Goal: Information Seeking & Learning: Find specific fact

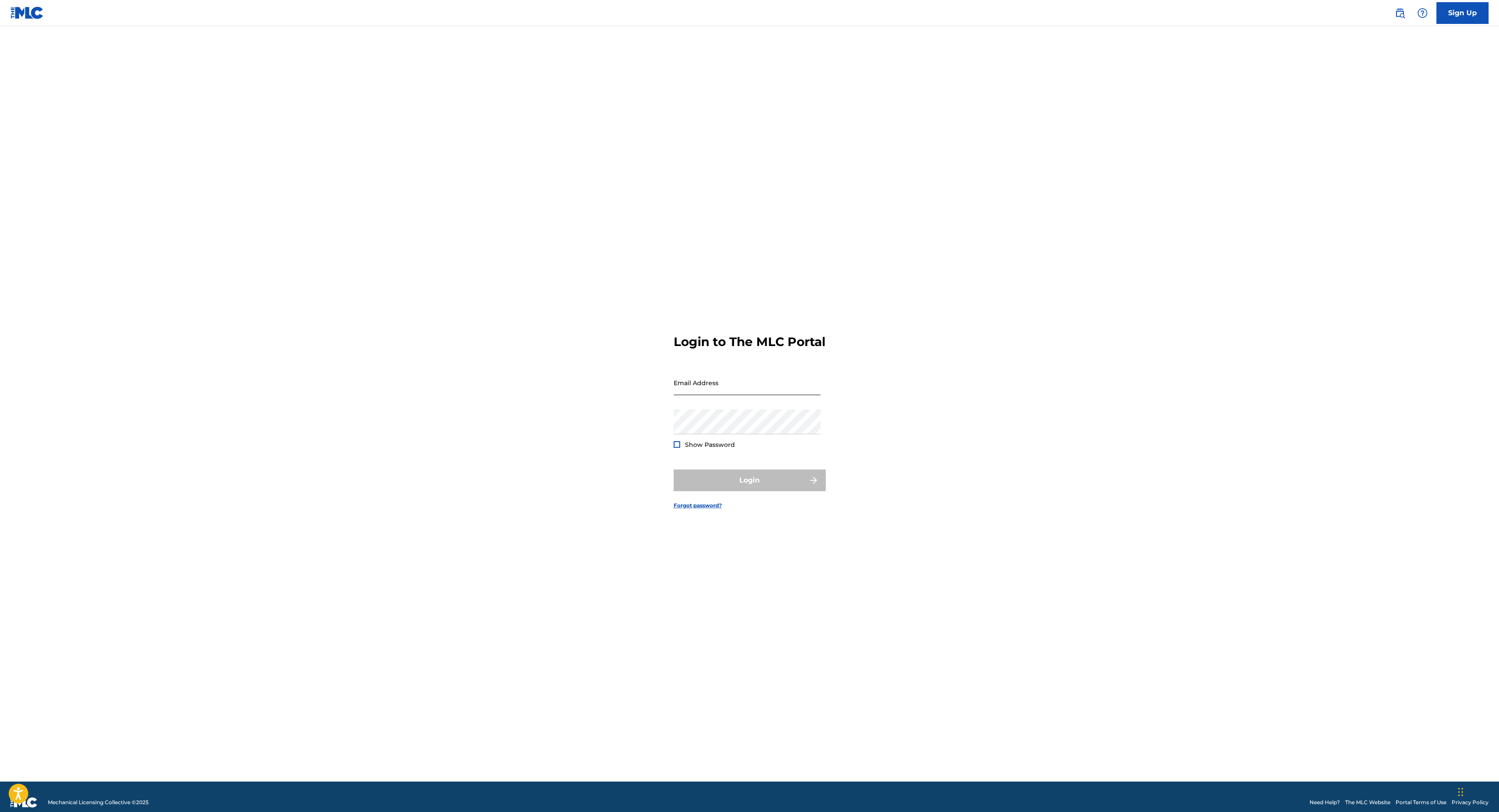
type input "e@[DOMAIN_NAME]"
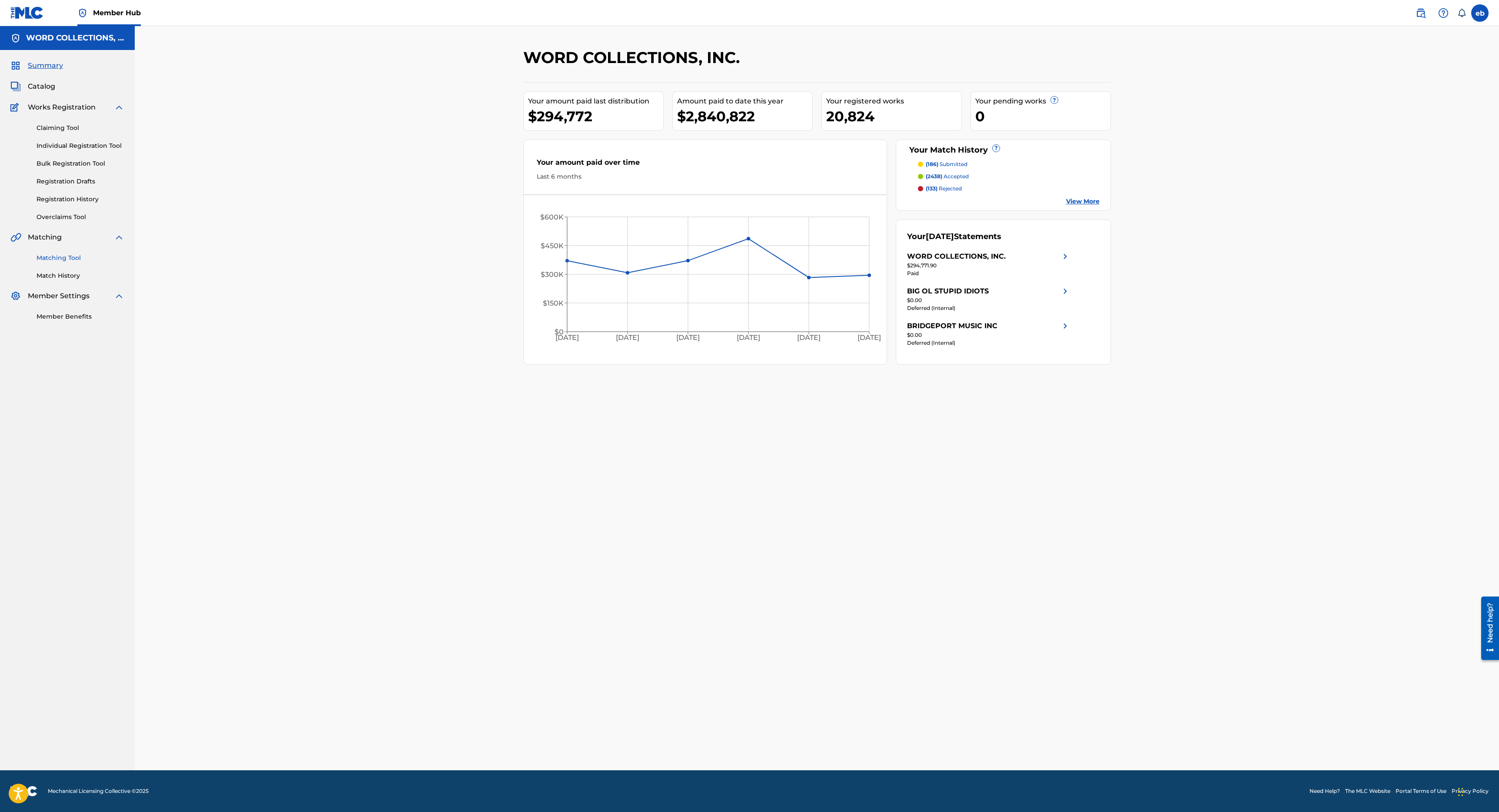
click at [52, 256] on link "Matching Tool" at bounding box center [80, 258] width 88 height 9
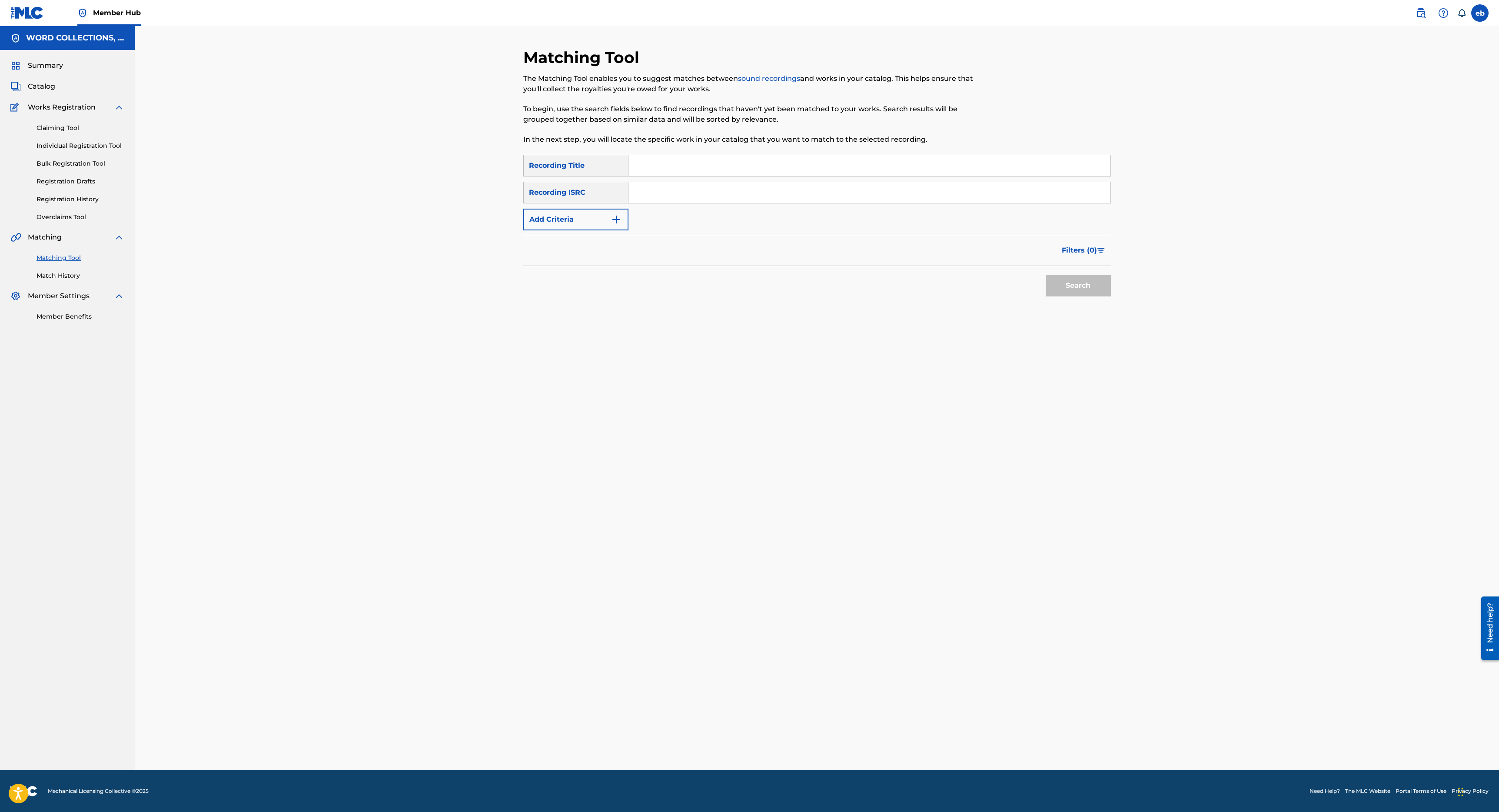
click at [686, 168] on input "Search Form" at bounding box center [869, 165] width 482 height 21
type input "Cal"
click at [585, 221] on button "Add Criteria" at bounding box center [576, 219] width 105 height 22
click at [582, 224] on div "Writer" at bounding box center [568, 219] width 78 height 11
click at [582, 240] on div "Recording Artist" at bounding box center [576, 241] width 104 height 22
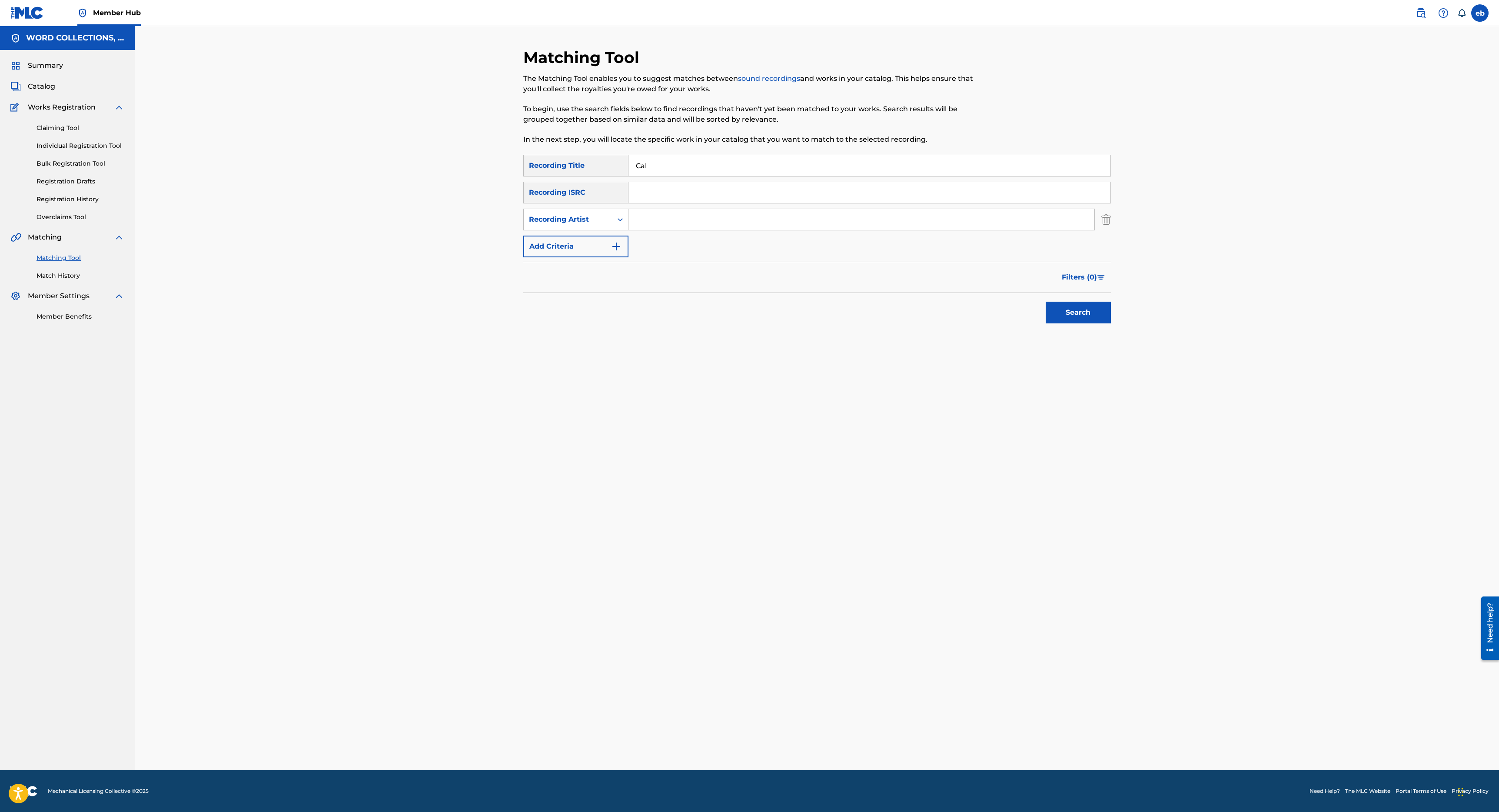
click at [663, 168] on input "Cal" at bounding box center [869, 165] width 482 height 21
click at [662, 221] on input "Search Form" at bounding box center [861, 219] width 466 height 21
type input "[PERSON_NAME]"
click at [1046, 301] on button "Search" at bounding box center [1078, 312] width 65 height 22
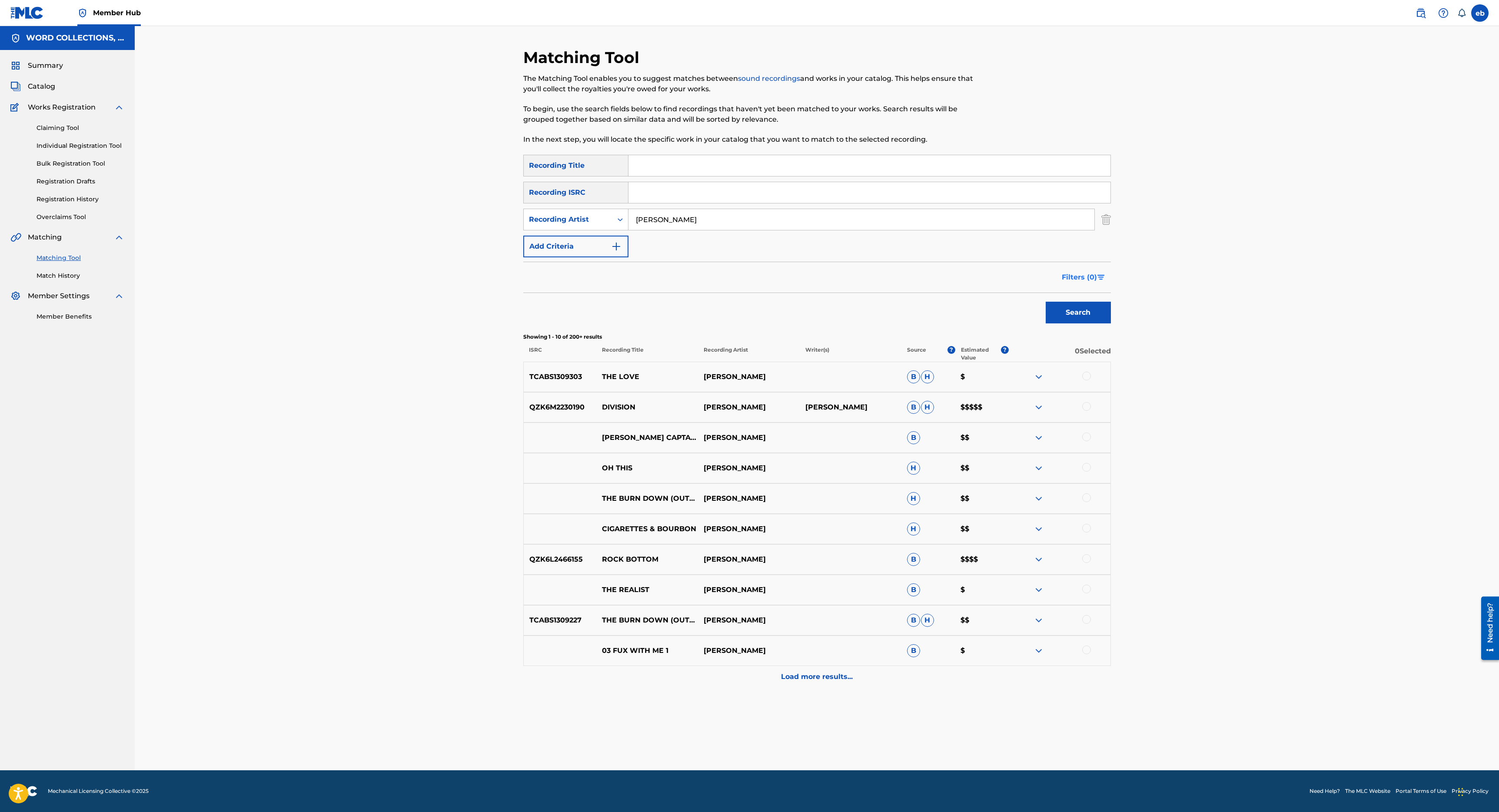
click at [1089, 276] on span "Filters ( 0 )" at bounding box center [1079, 277] width 35 height 11
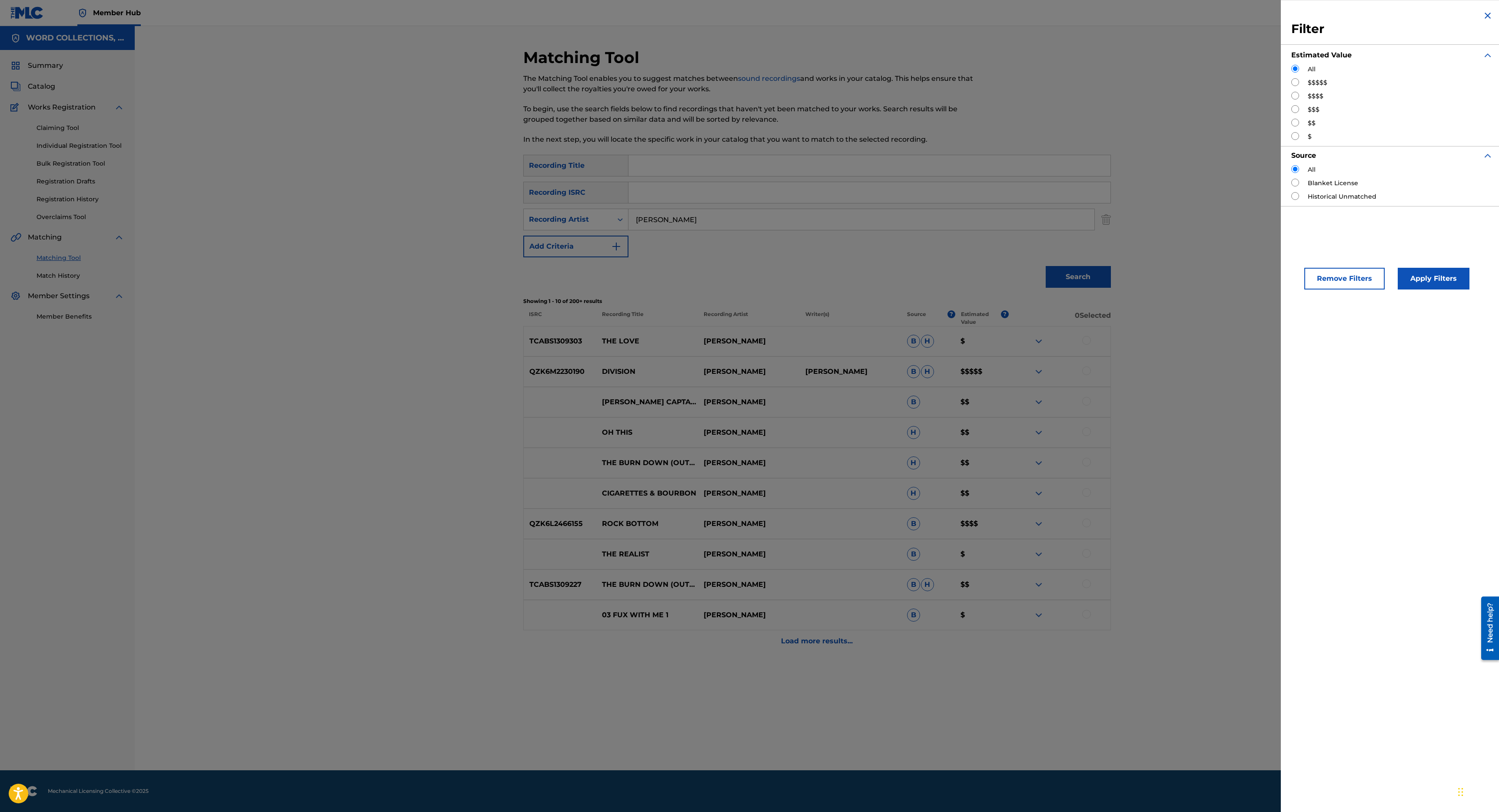
click at [1292, 82] on input "Search Form" at bounding box center [1295, 82] width 8 height 8
radio input "true"
click at [1431, 271] on button "Apply Filters" at bounding box center [1433, 278] width 72 height 22
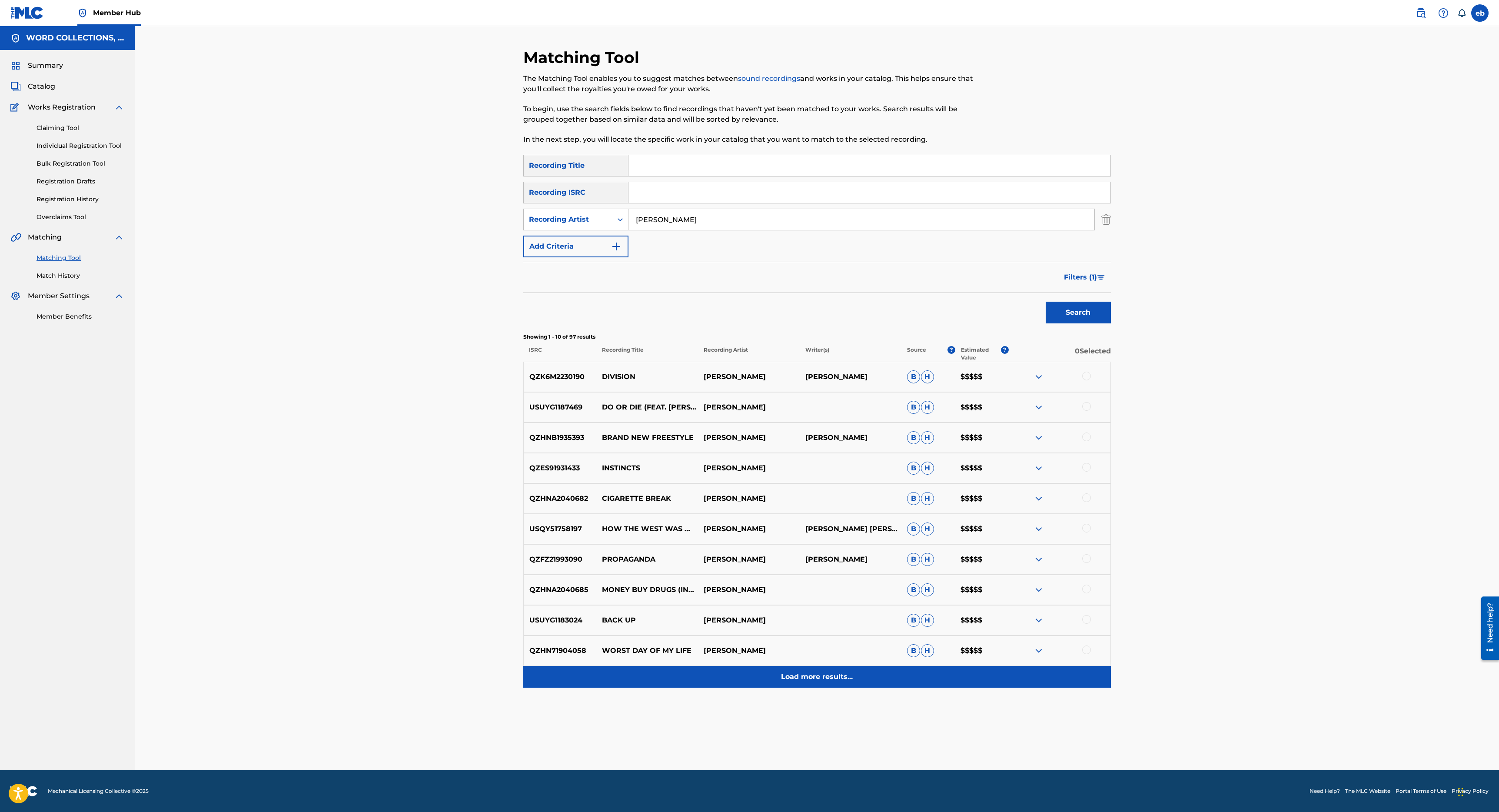
click at [828, 681] on p "Load more results..." at bounding box center [816, 676] width 72 height 11
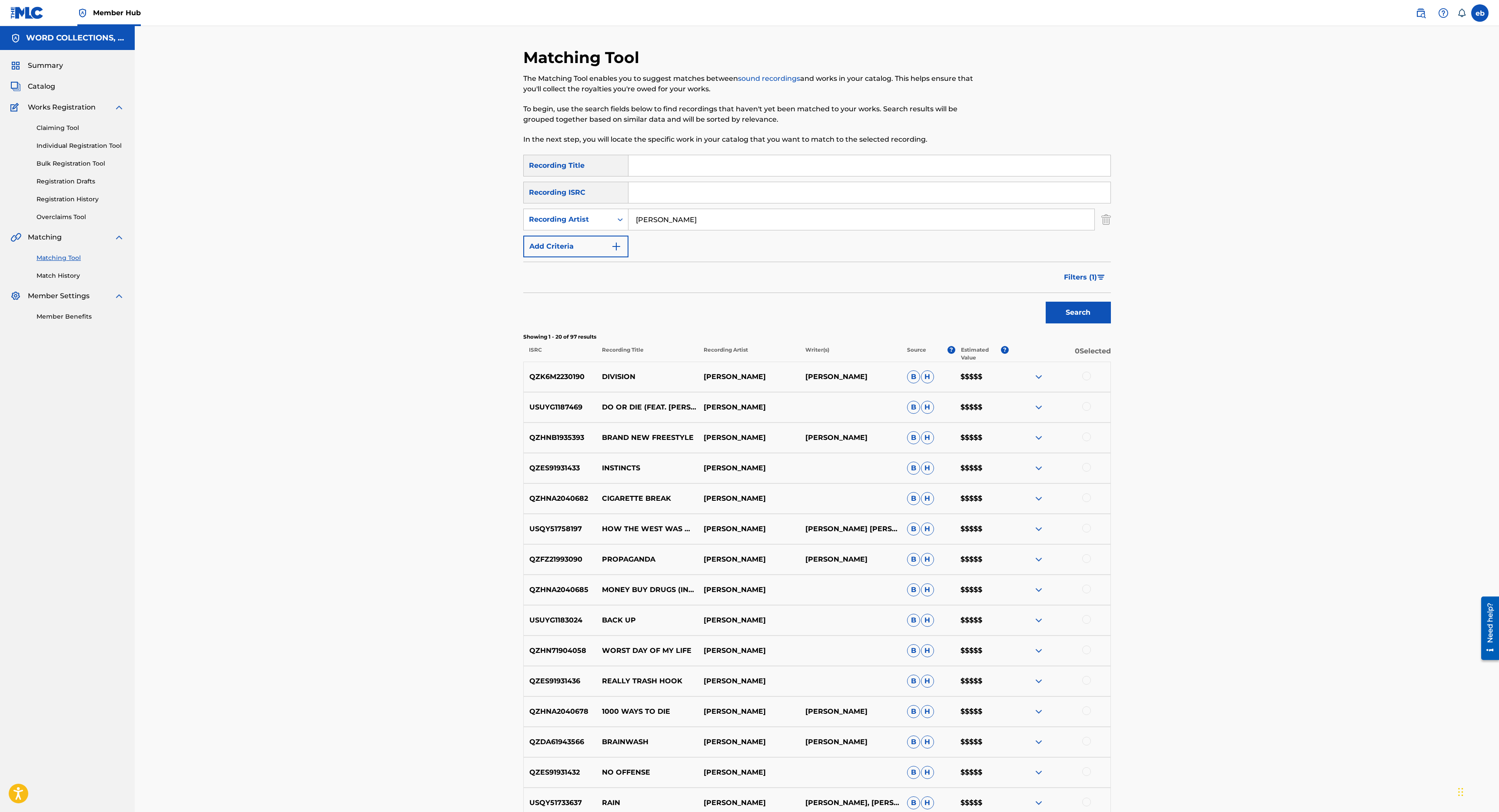
click at [682, 221] on input "[PERSON_NAME]" at bounding box center [861, 219] width 466 height 21
type input "Divide Music"
click at [1046, 301] on button "Search" at bounding box center [1078, 312] width 65 height 22
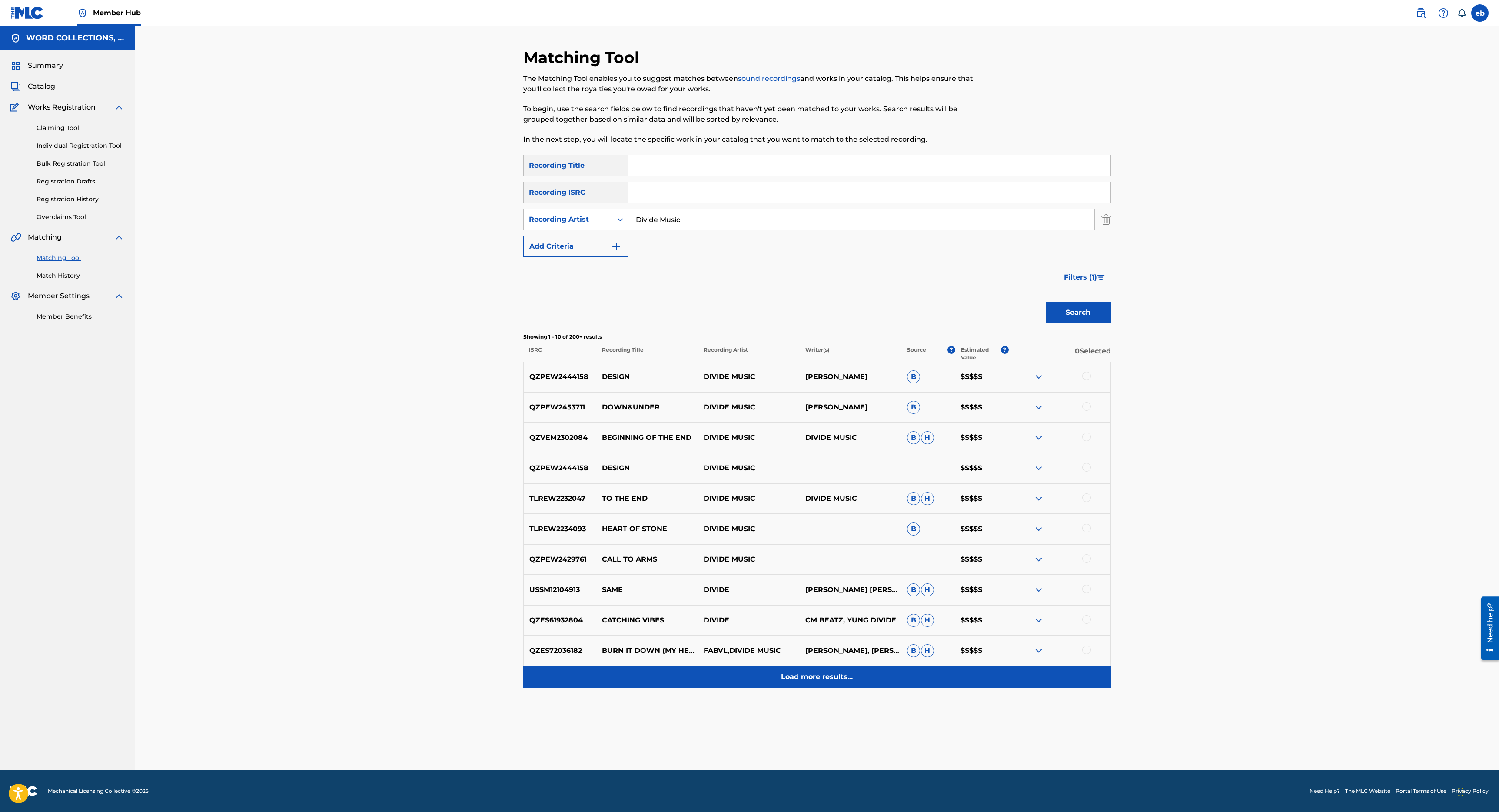
click at [826, 677] on p "Load more results..." at bounding box center [816, 676] width 72 height 11
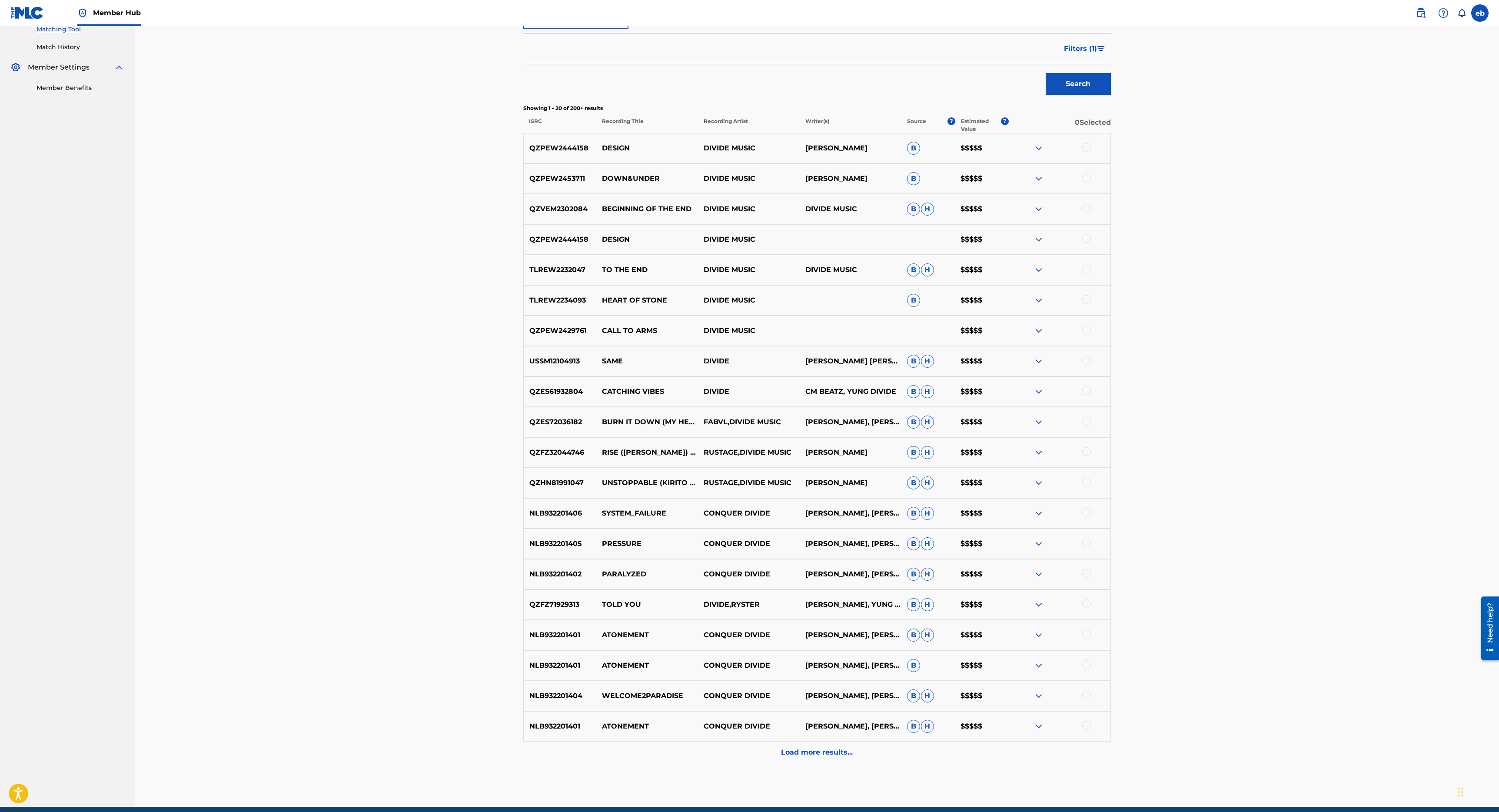
scroll to position [171, 0]
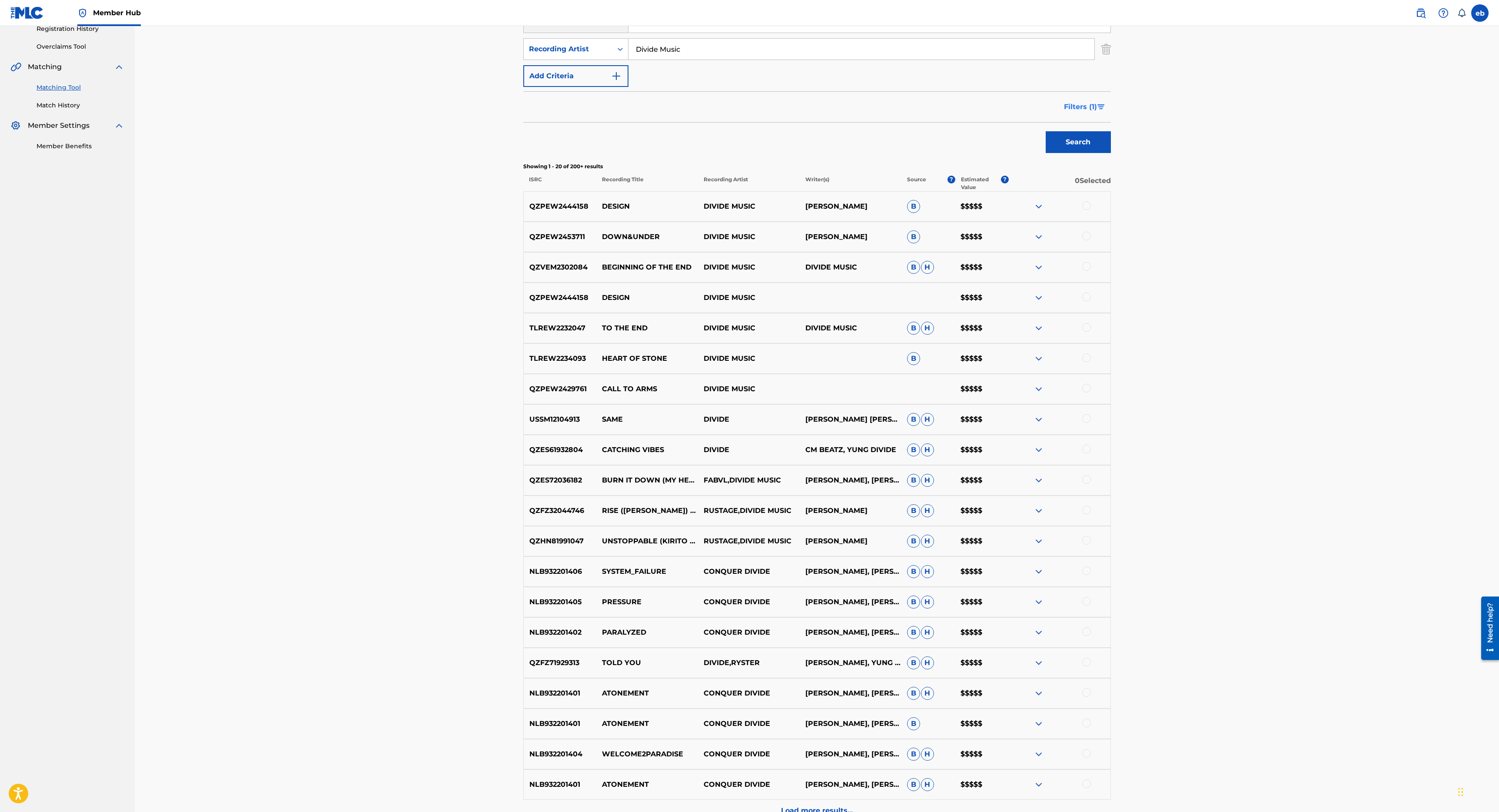
click at [1091, 106] on span "Filters ( 1 )" at bounding box center [1080, 107] width 33 height 11
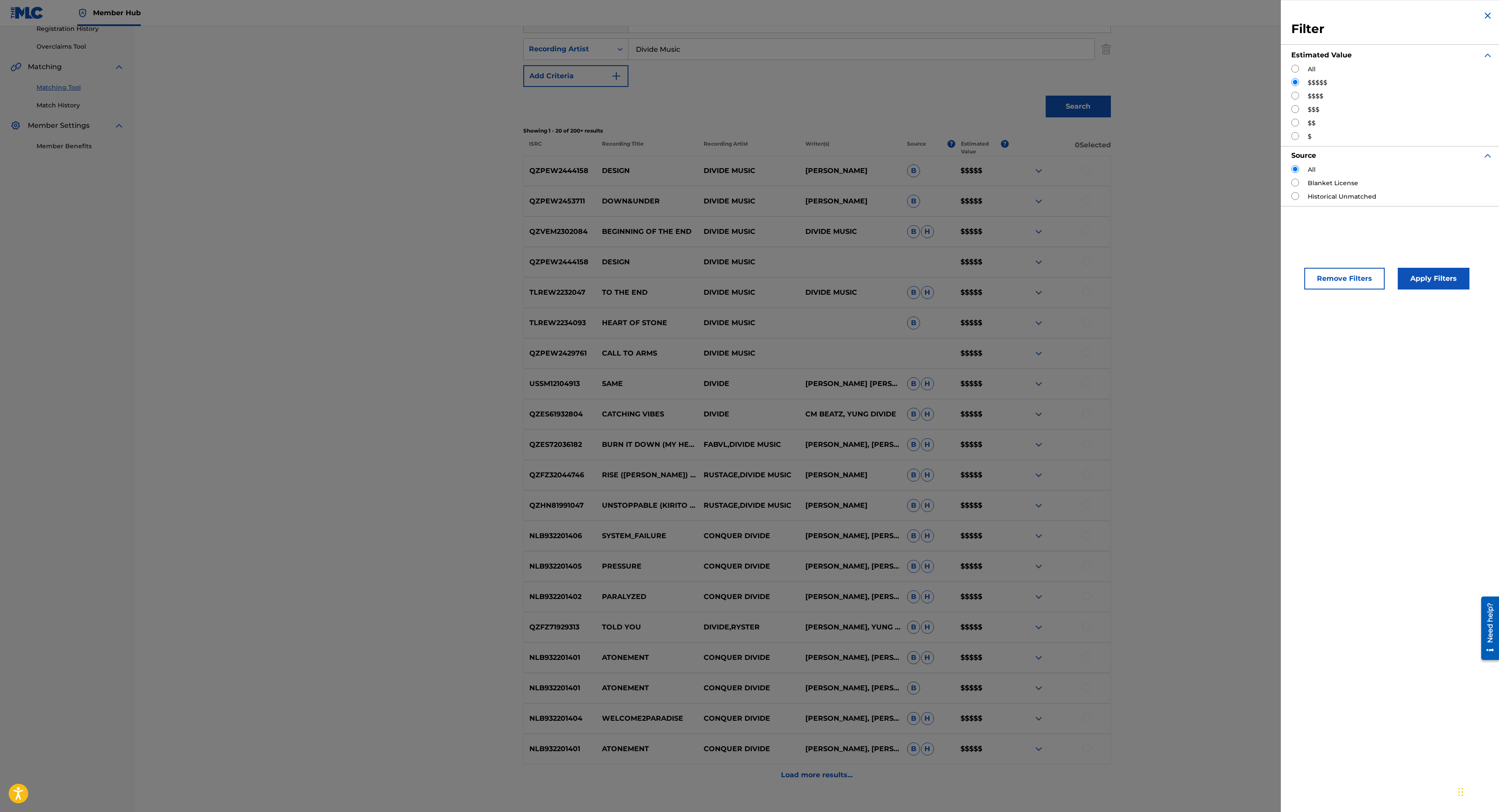
click at [1296, 96] on input "Search Form" at bounding box center [1295, 96] width 8 height 8
radio input "true"
click at [1421, 286] on button "Apply Filters" at bounding box center [1433, 278] width 72 height 22
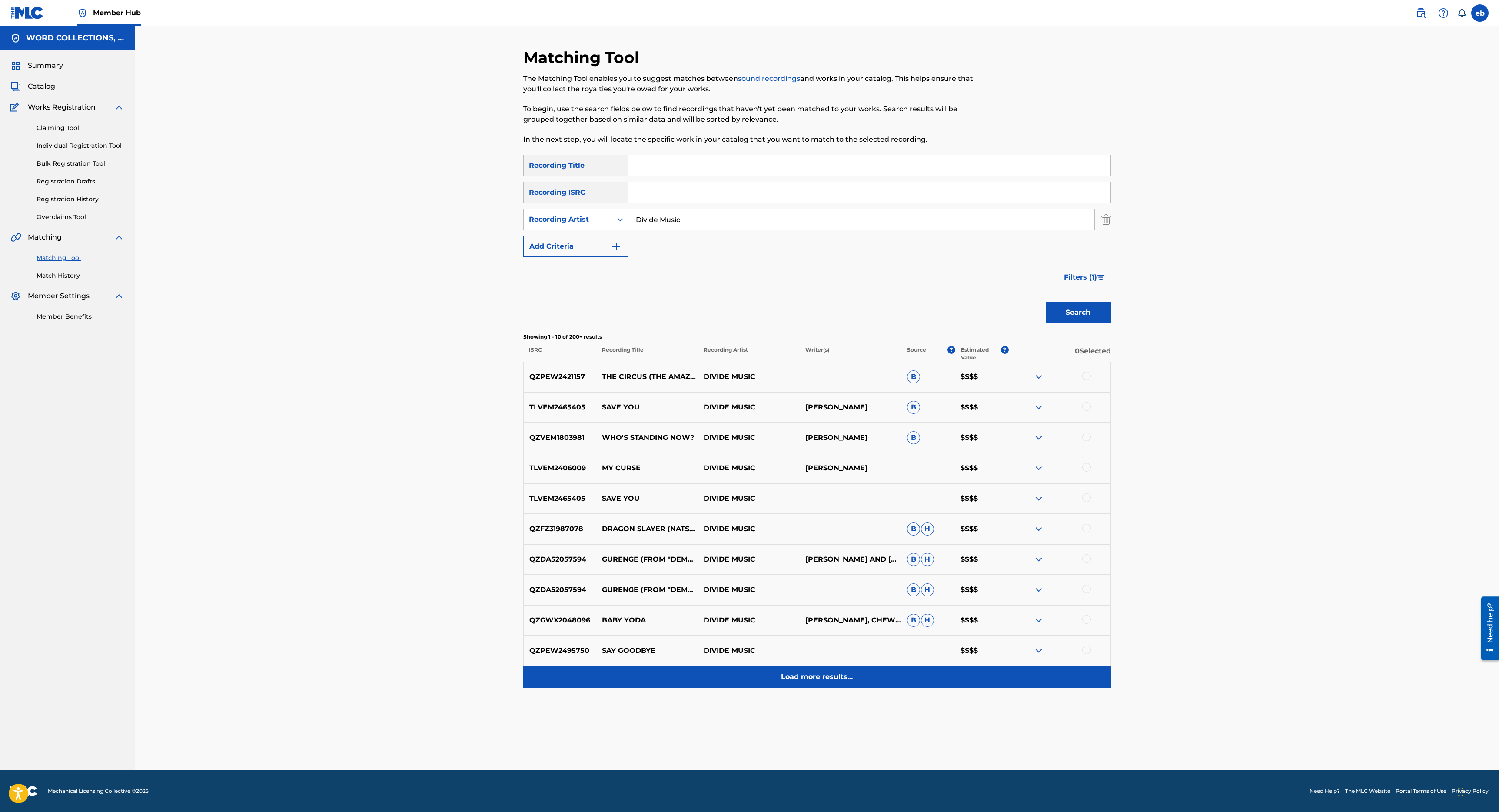
click at [821, 674] on p "Load more results..." at bounding box center [816, 676] width 72 height 11
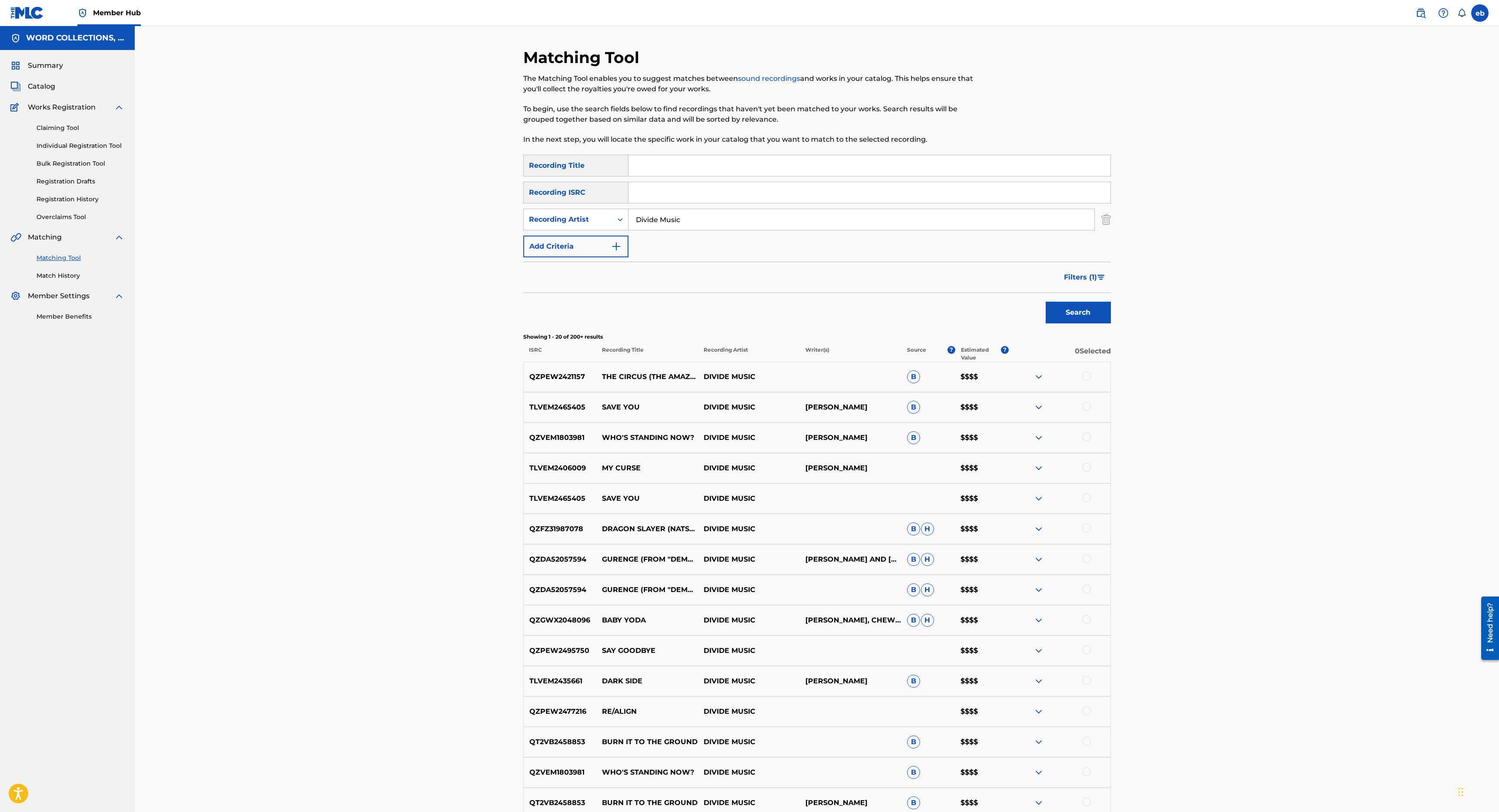
click at [715, 227] on input "Divide Music" at bounding box center [861, 219] width 466 height 21
type input "Black Gryph0n"
click at [1046, 301] on button "Search" at bounding box center [1078, 312] width 65 height 22
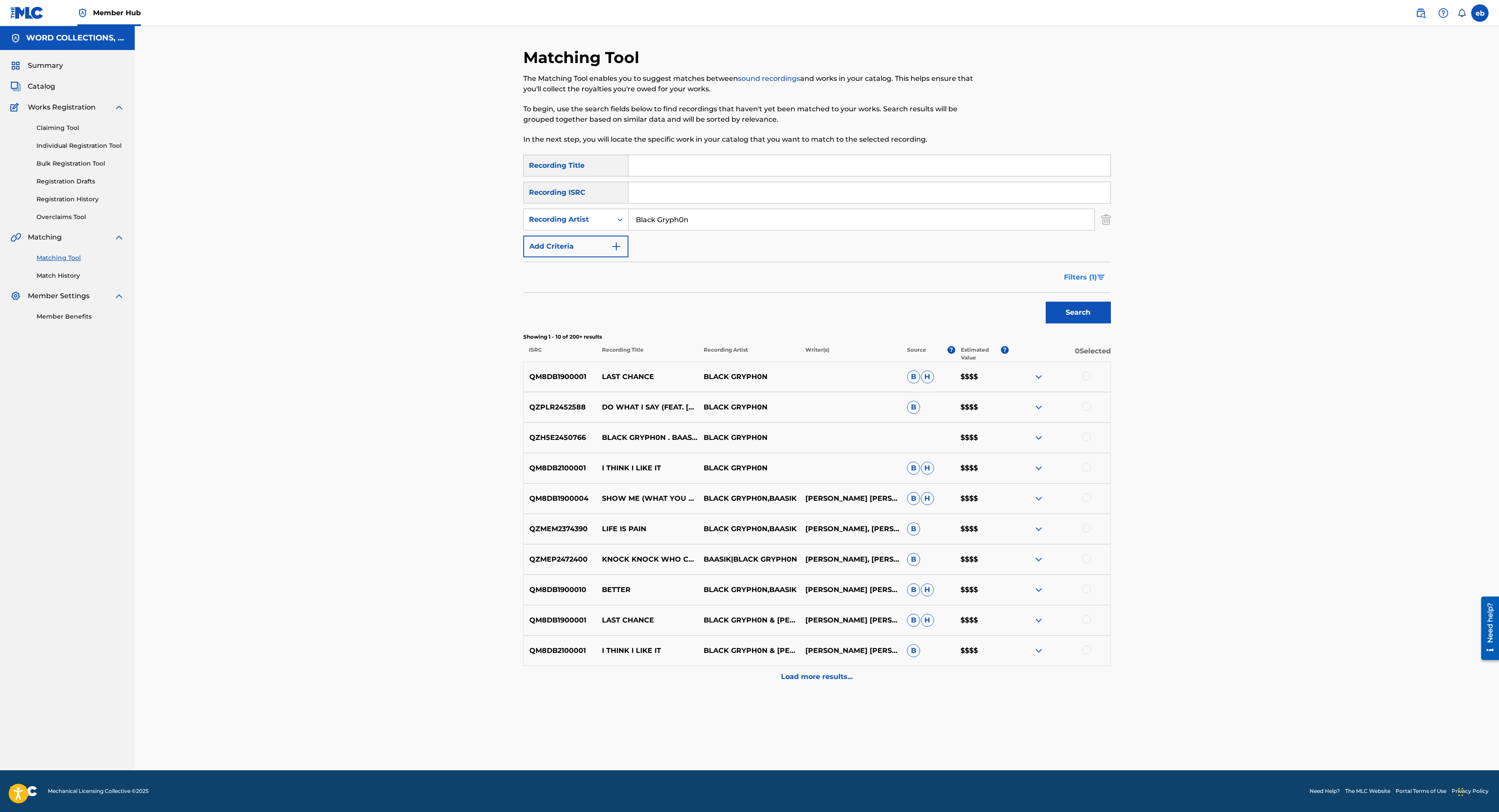
click at [1089, 274] on span "Filters ( 1 )" at bounding box center [1080, 277] width 33 height 11
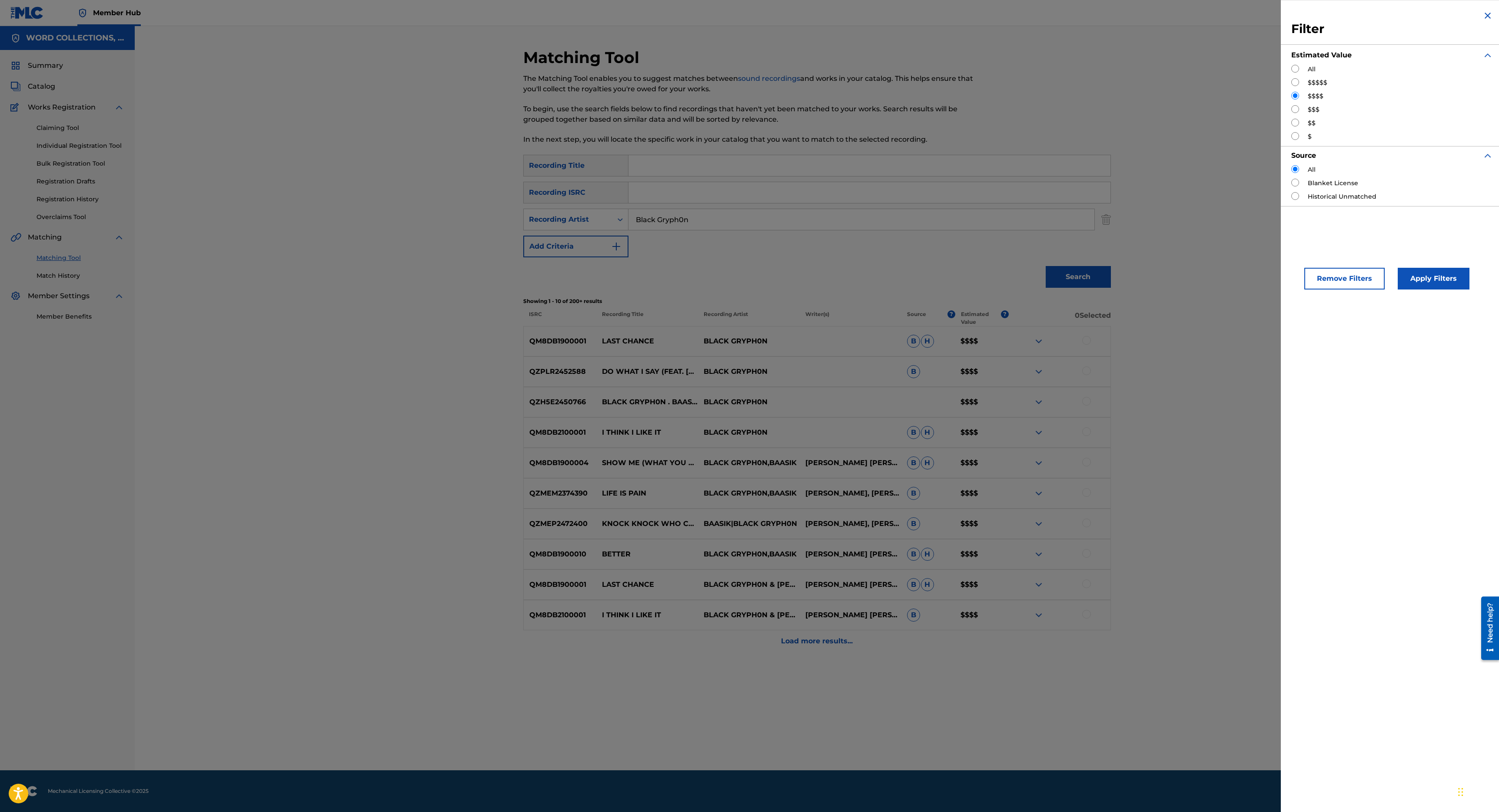
click at [1298, 80] on input "Search Form" at bounding box center [1295, 82] width 8 height 8
radio input "true"
click at [1415, 274] on button "Apply Filters" at bounding box center [1433, 278] width 72 height 22
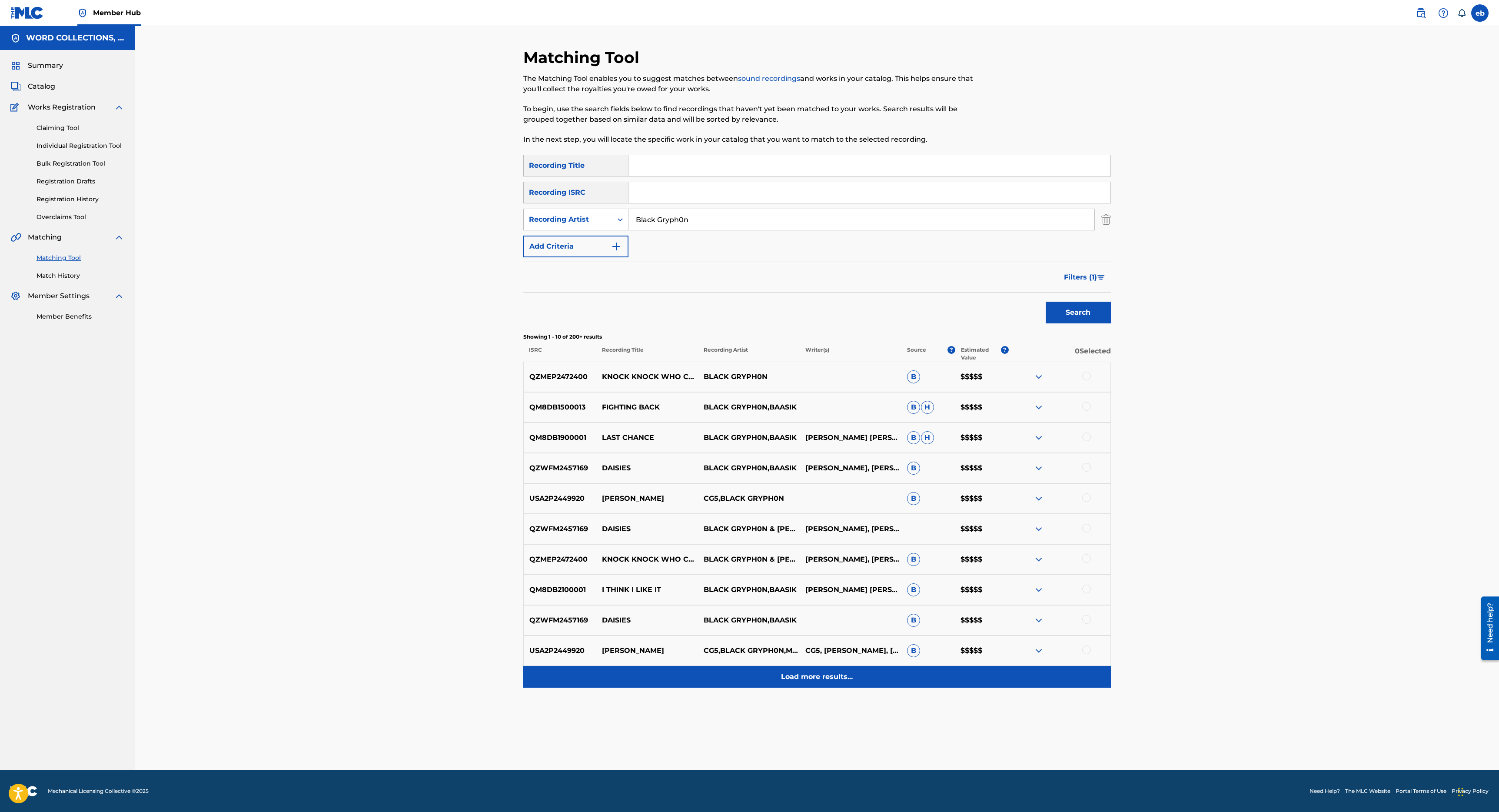
click at [806, 679] on p "Load more results..." at bounding box center [816, 676] width 72 height 11
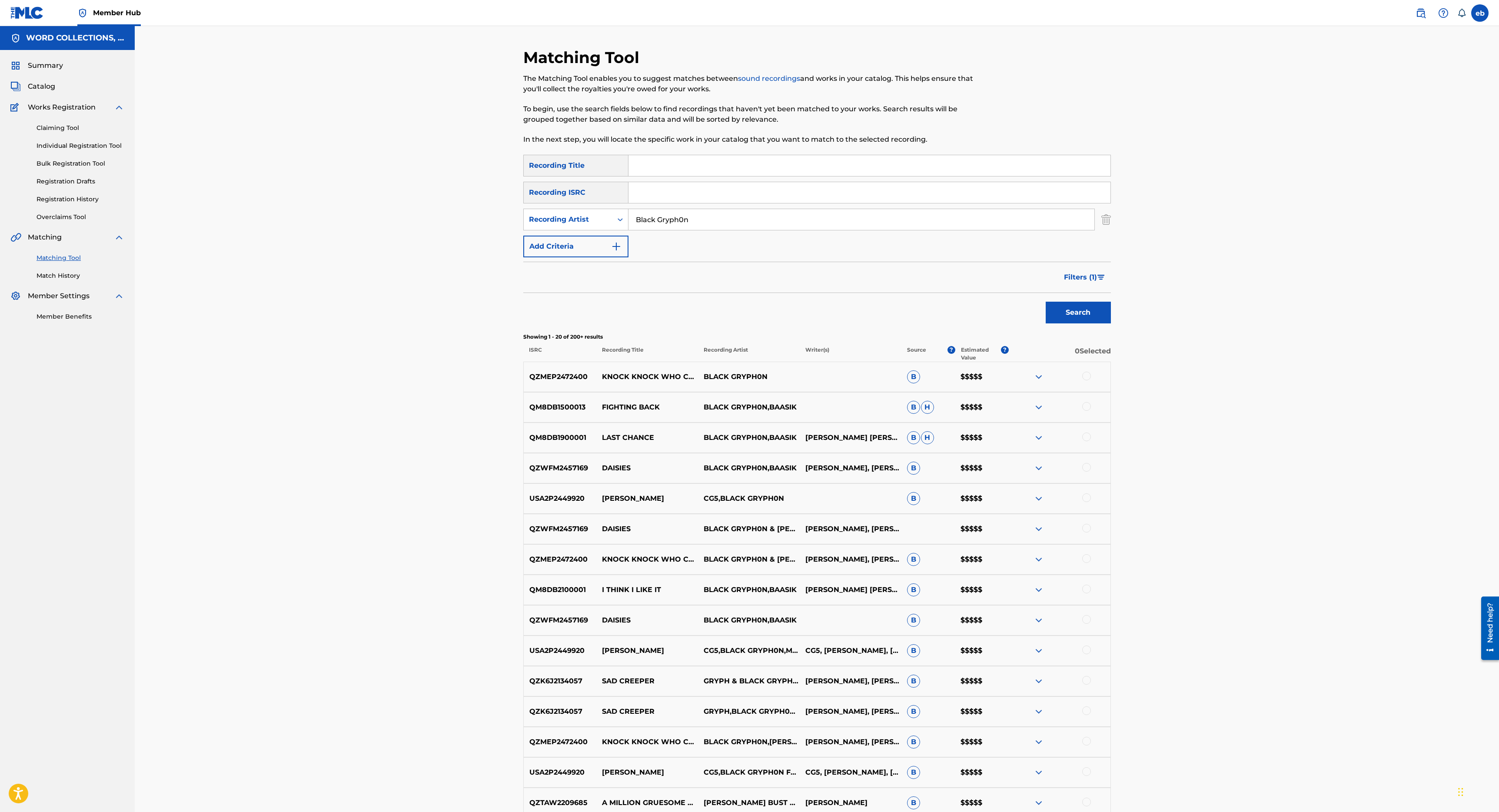
scroll to position [265, 0]
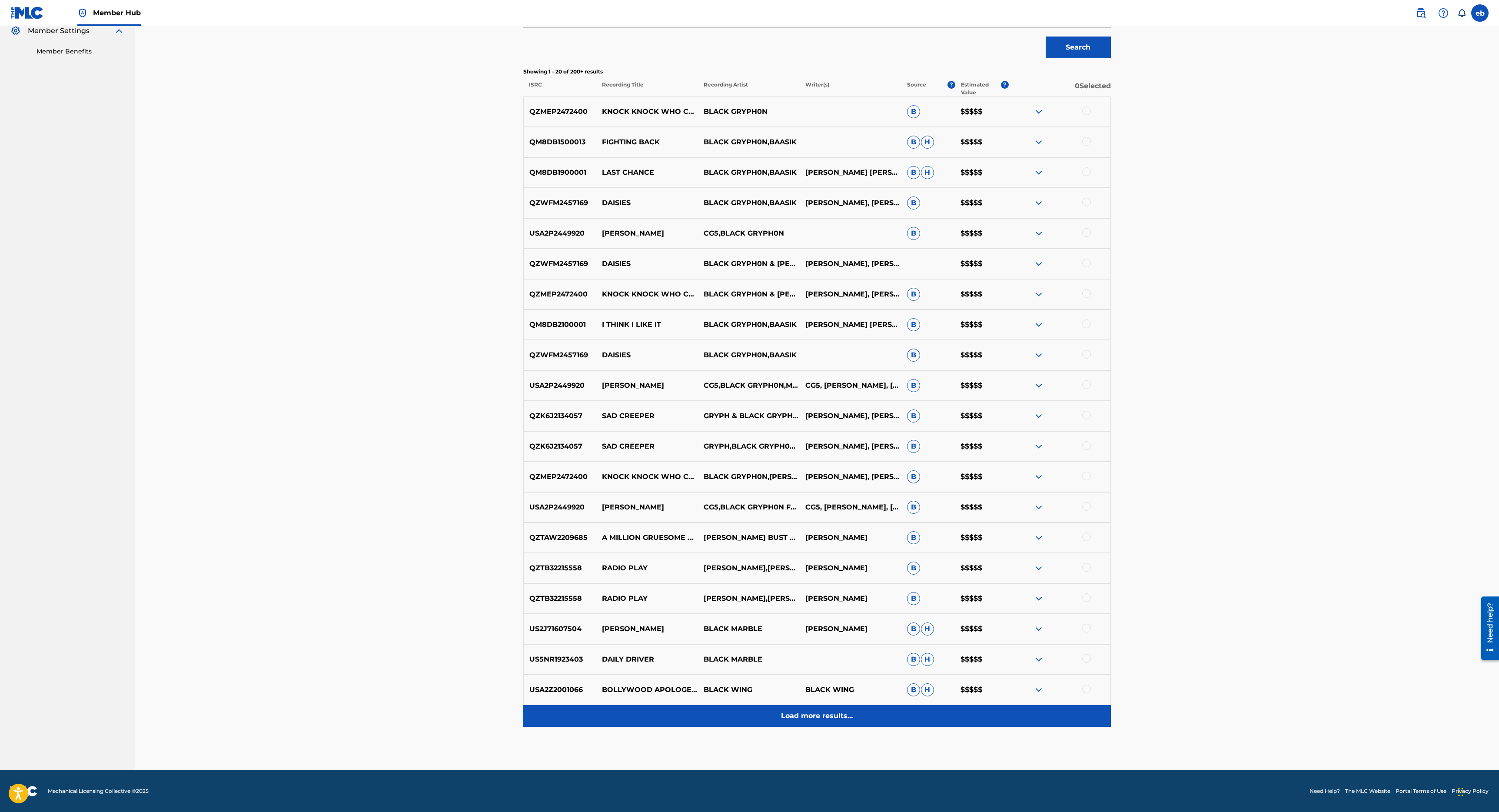
click at [796, 715] on p "Load more results..." at bounding box center [816, 716] width 72 height 11
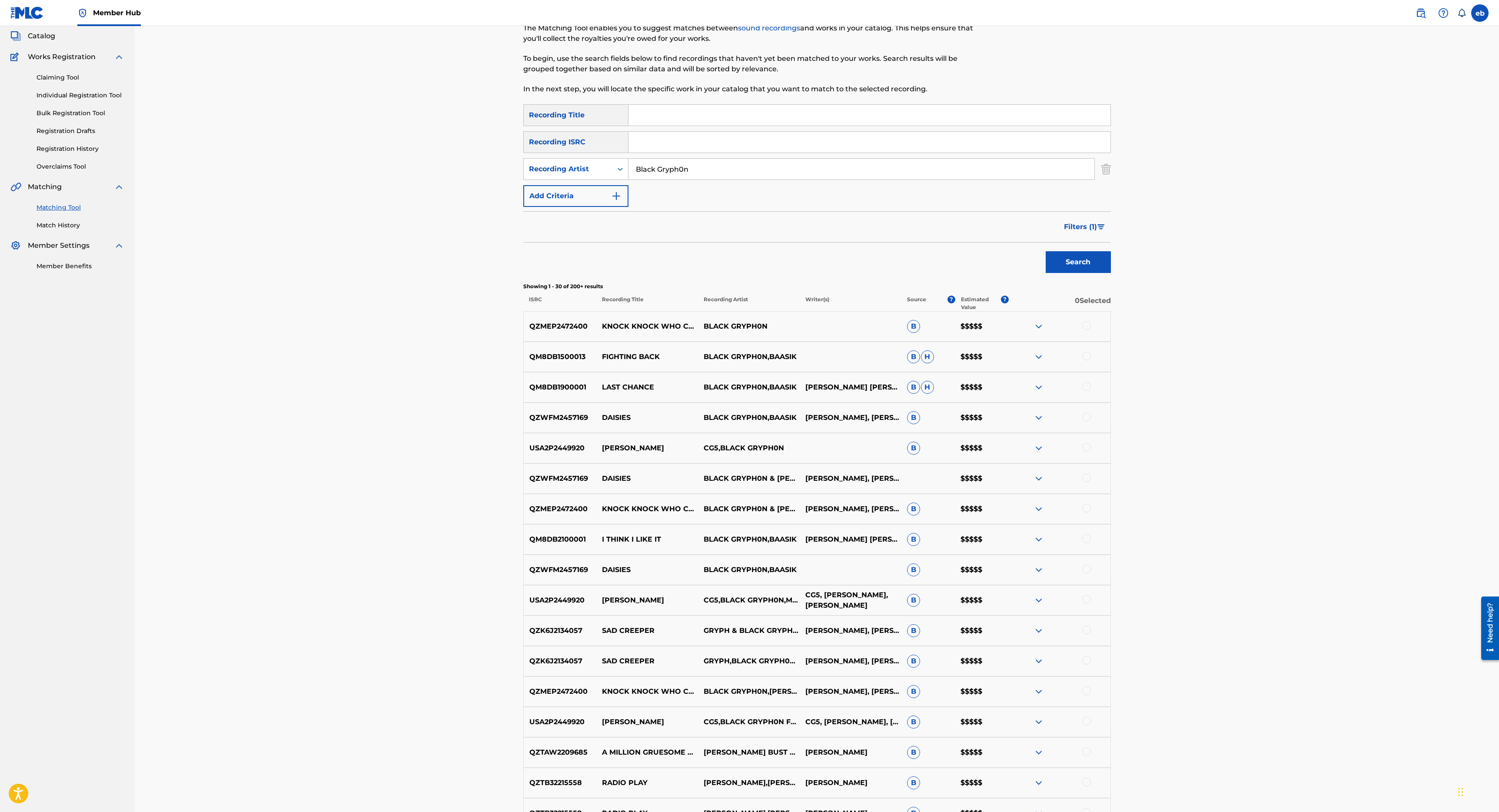
scroll to position [0, 0]
